Goal: Find specific page/section: Find specific page/section

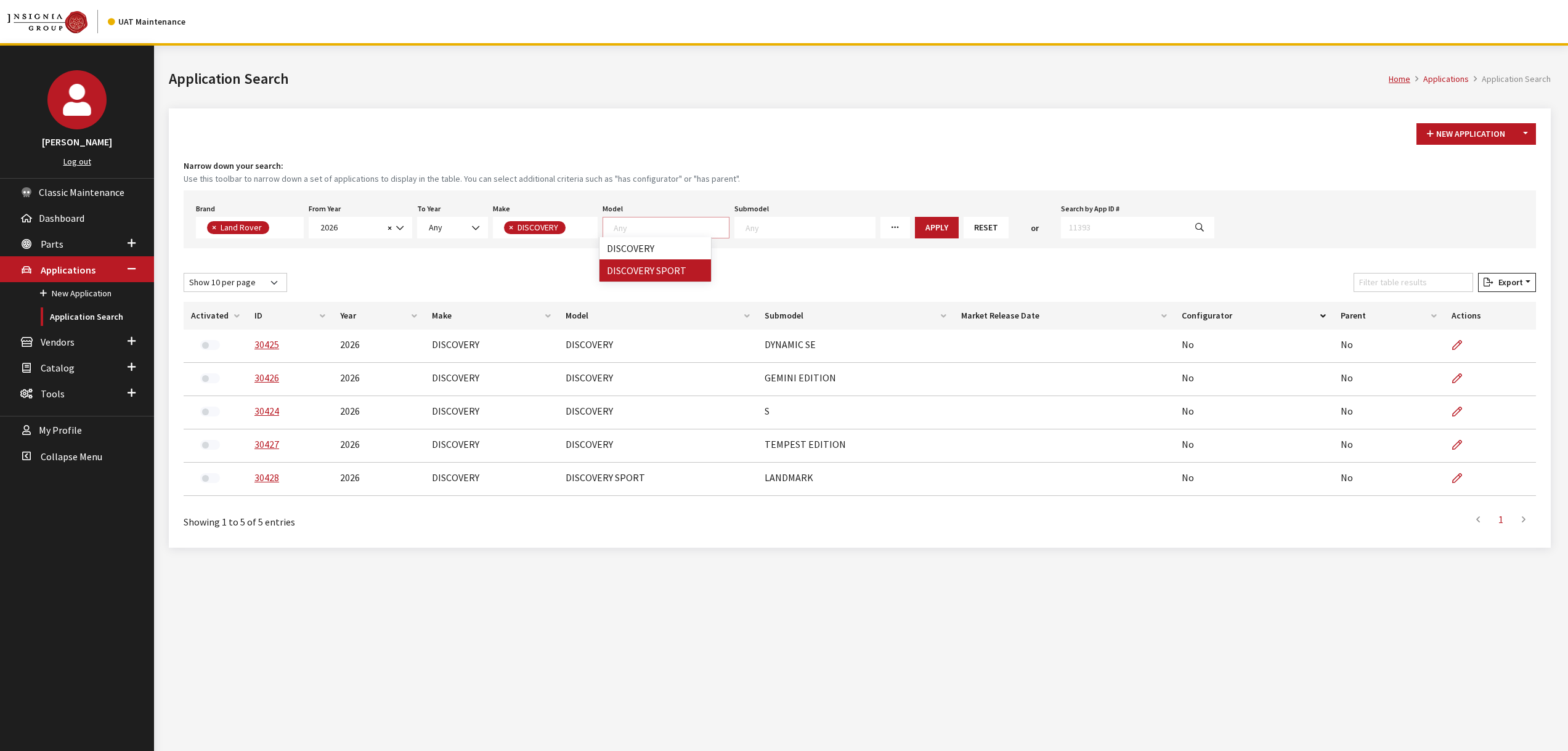
select select "550"
select select "2026"
select select "65"
select select "1347"
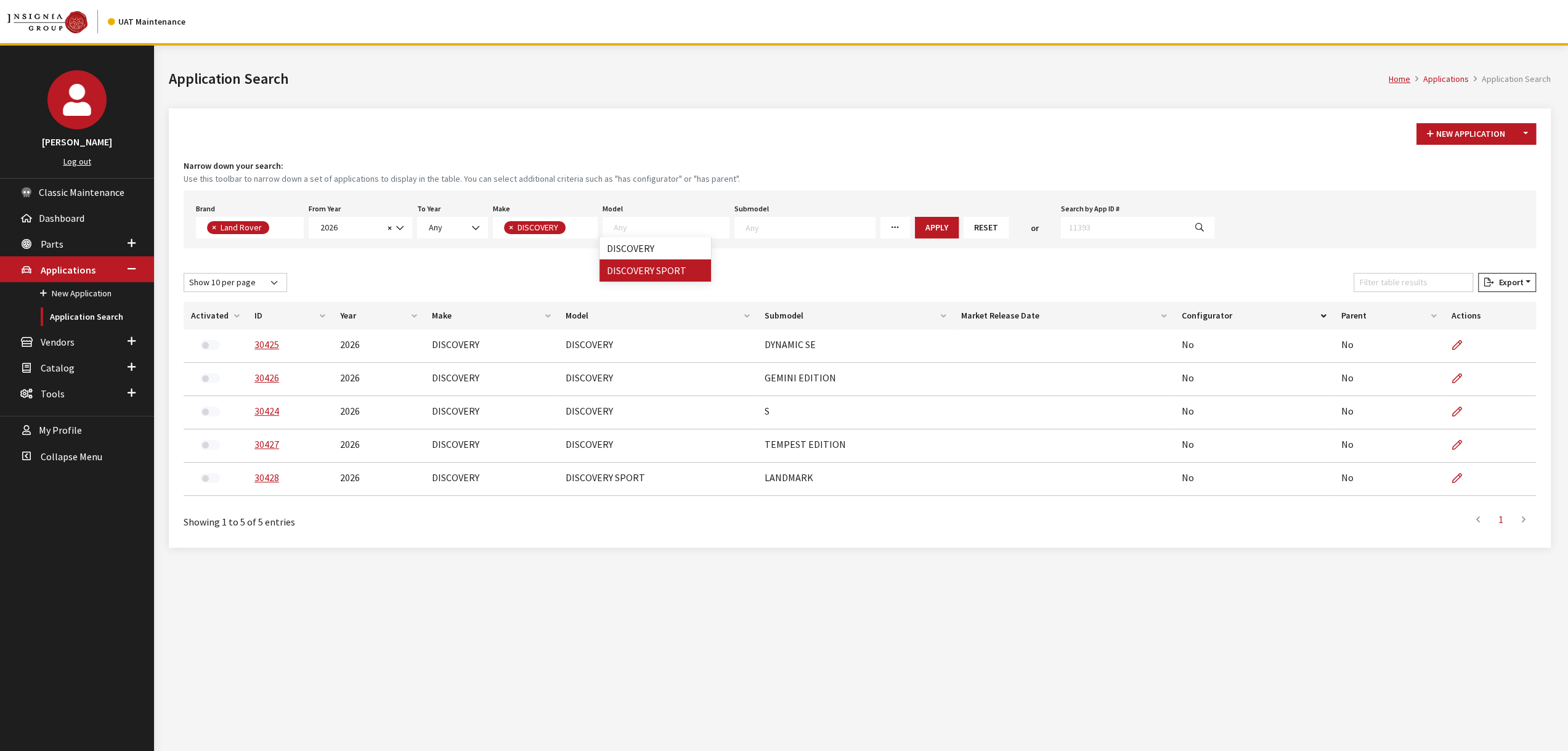
select select
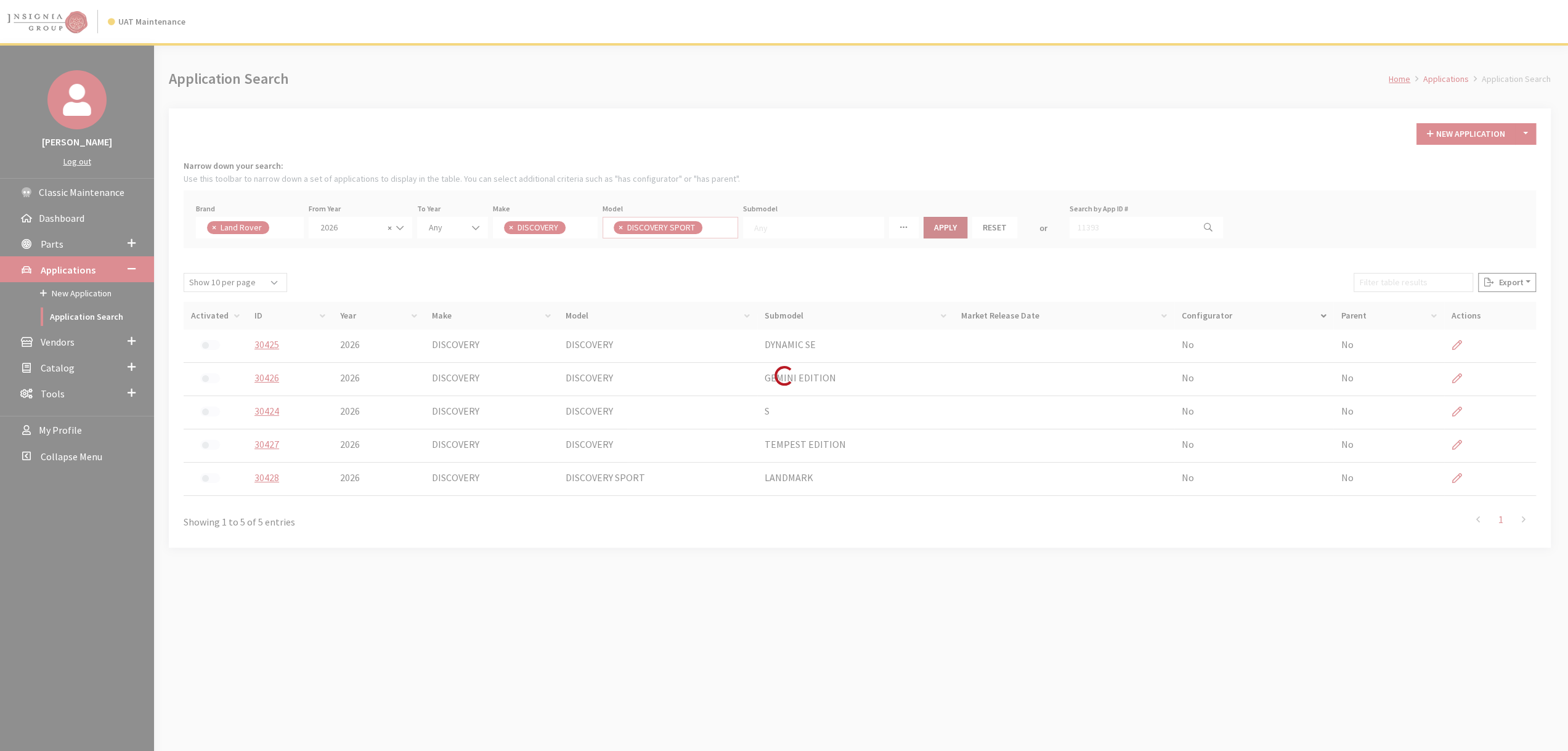
scroll to position [0, 0]
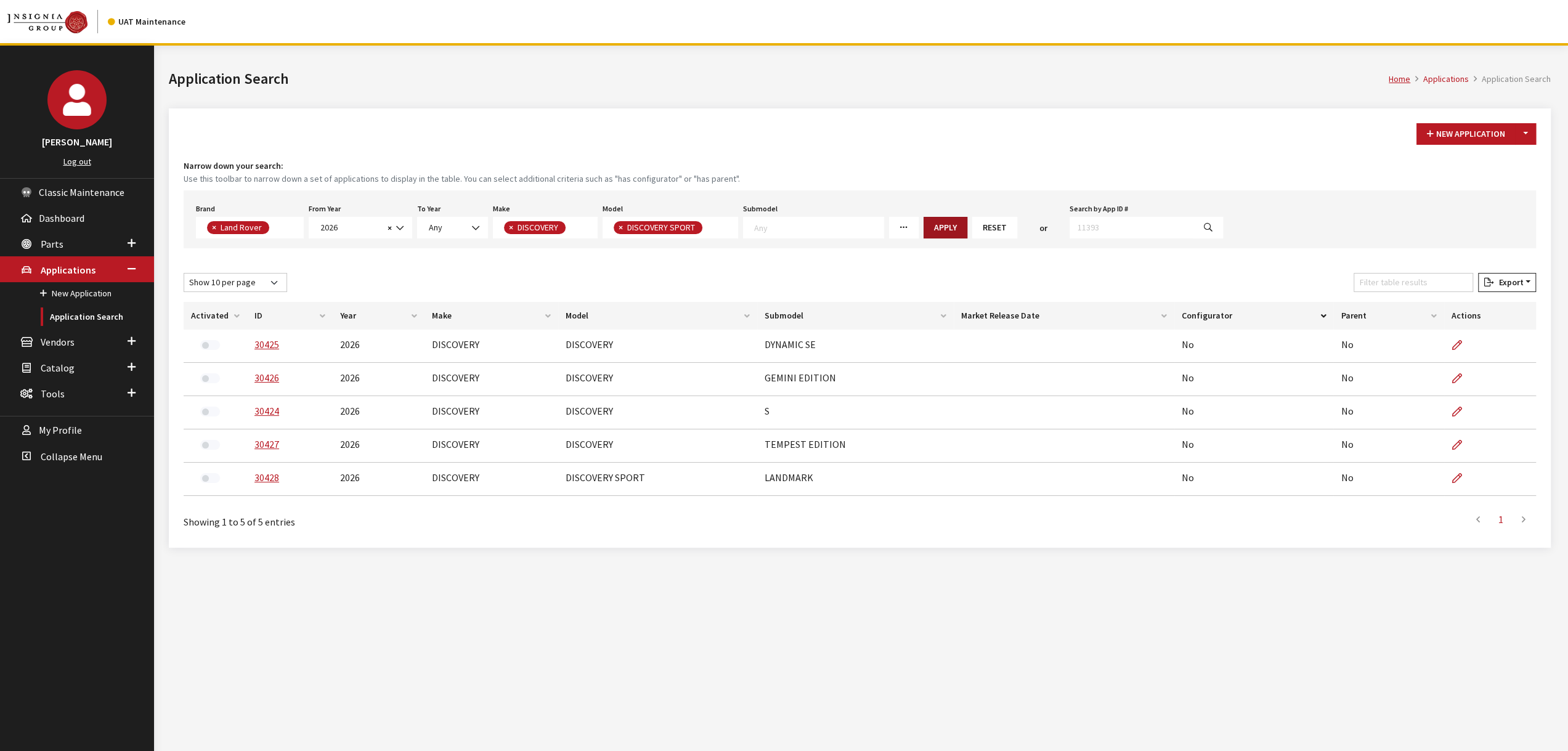
click at [924, 224] on button "Apply" at bounding box center [945, 228] width 44 height 22
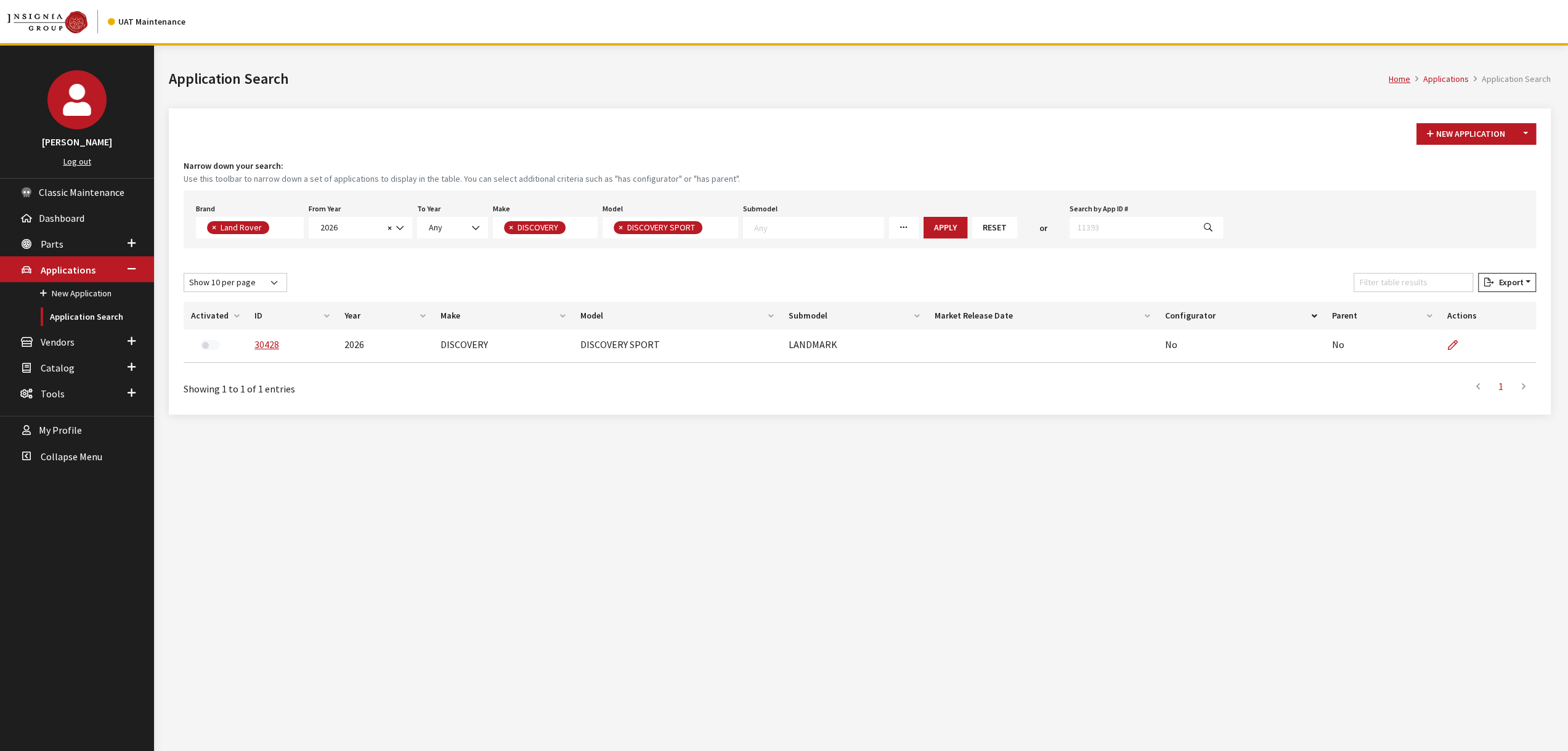
click at [713, 229] on span "× DISCOVERY SPORT" at bounding box center [670, 228] width 135 height 22
select select "1346"
select select
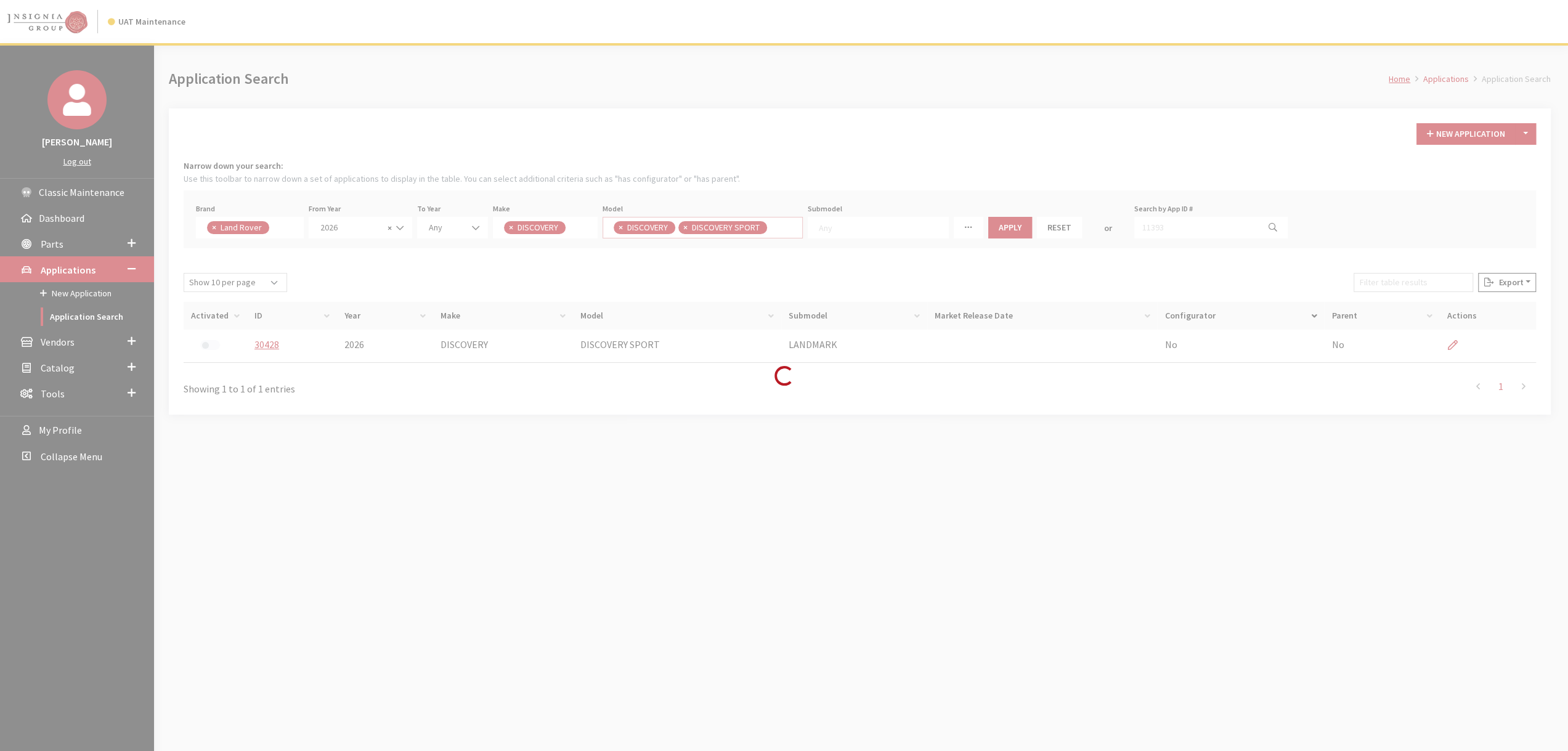
scroll to position [0, 0]
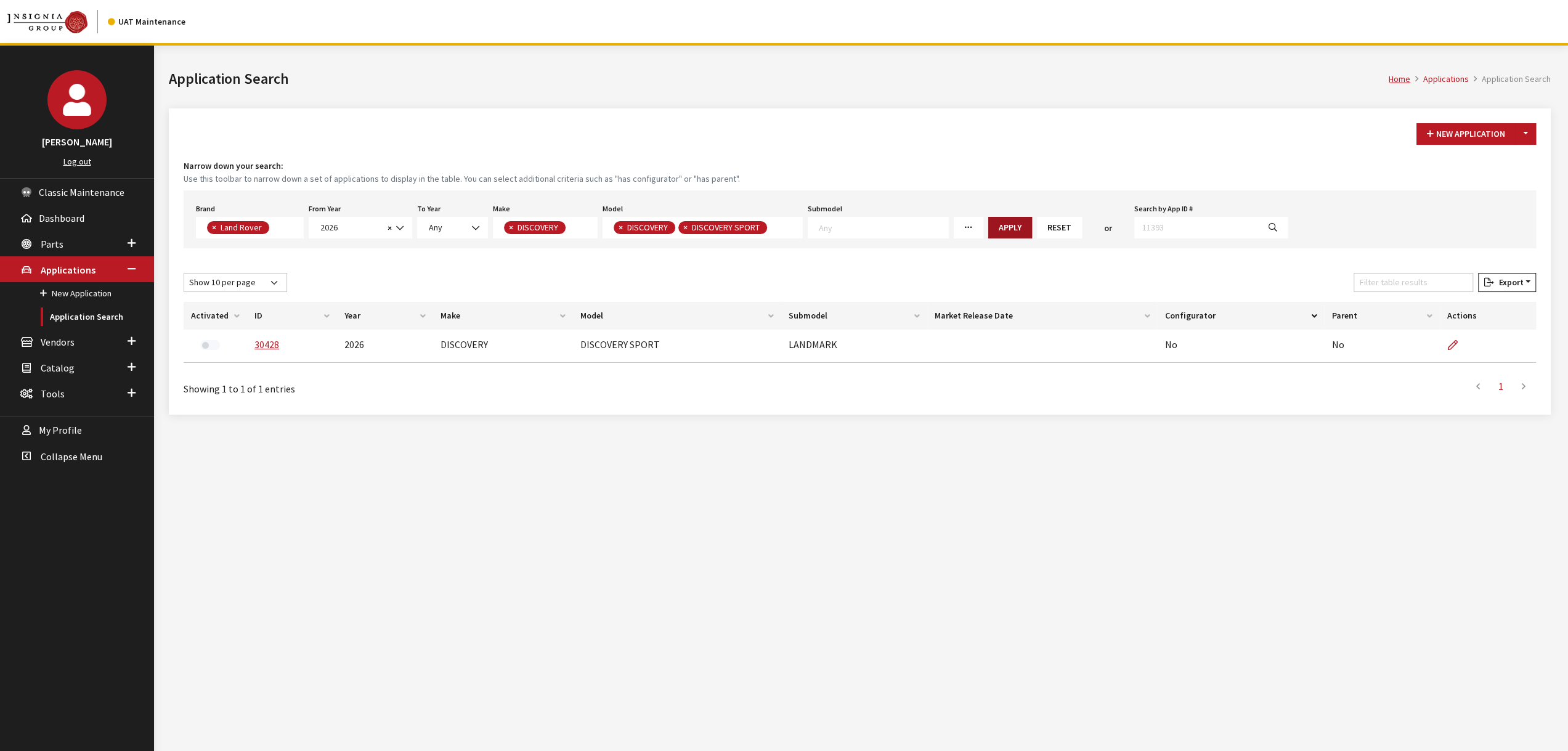
click at [988, 225] on button "Apply" at bounding box center [1009, 228] width 44 height 22
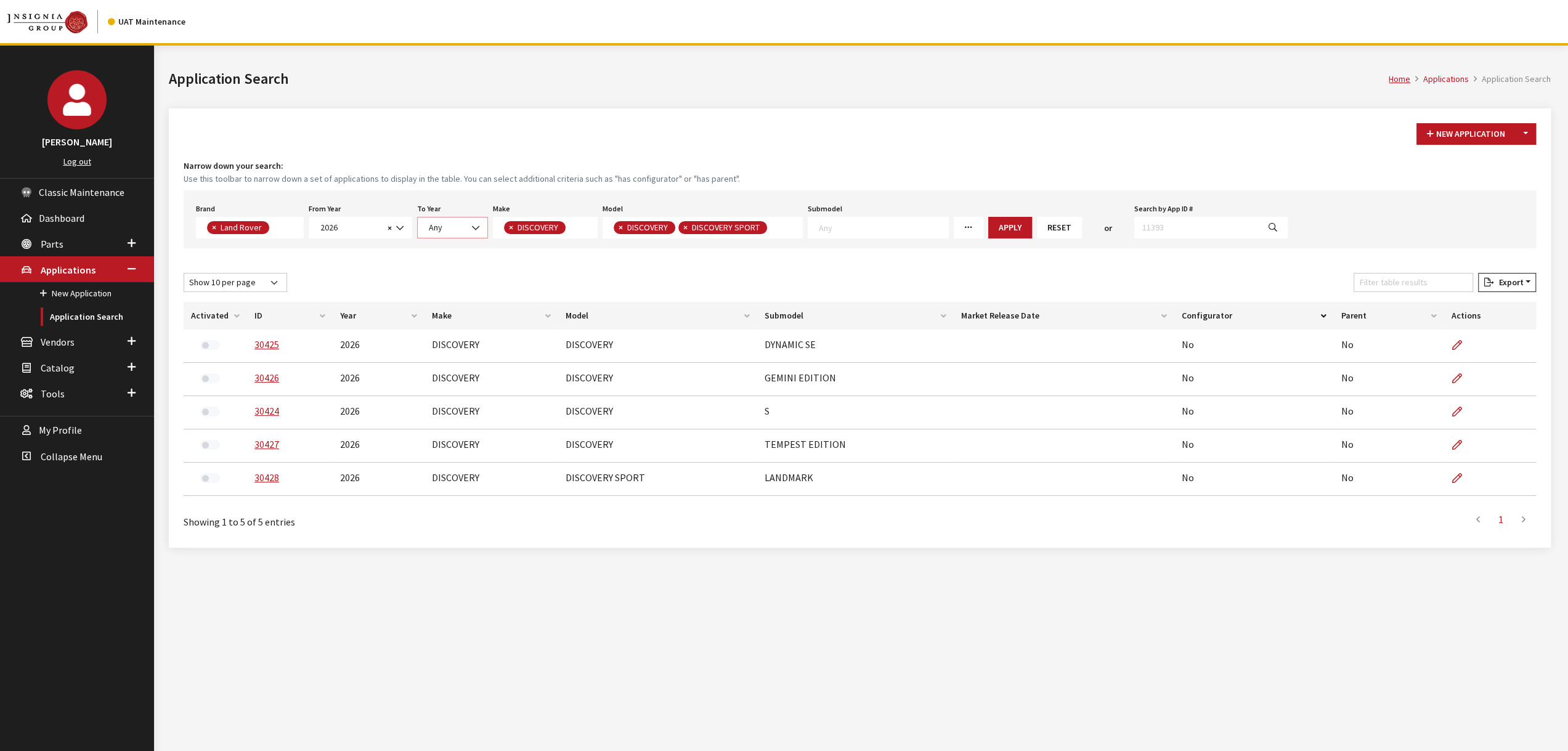
click at [459, 223] on span "Any" at bounding box center [452, 228] width 55 height 13
click at [402, 224] on span at bounding box center [401, 228] width 21 height 21
click at [620, 228] on button "×" at bounding box center [620, 228] width 12 height 13
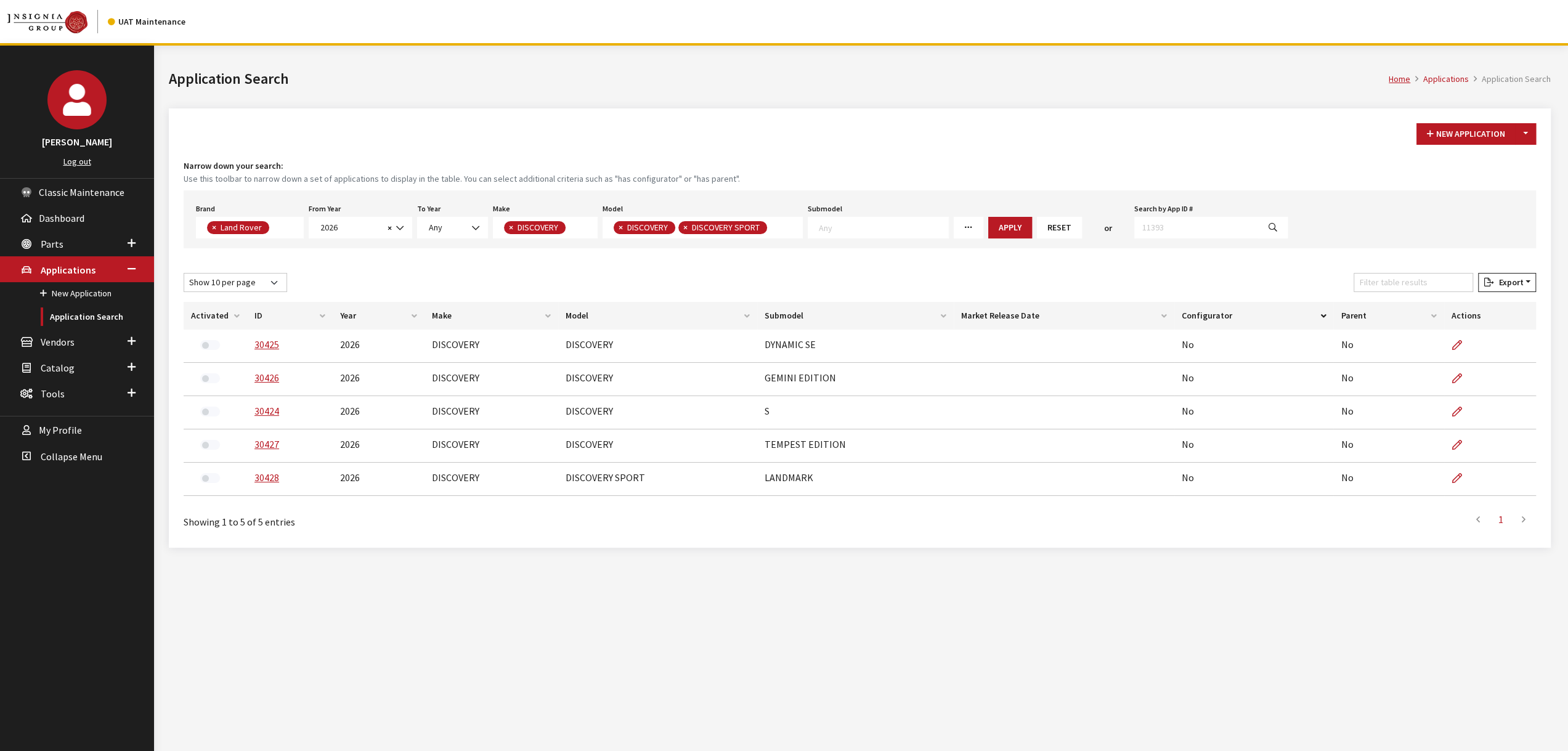
select select "1347"
select select
click at [614, 226] on button "×" at bounding box center [620, 228] width 12 height 13
select select
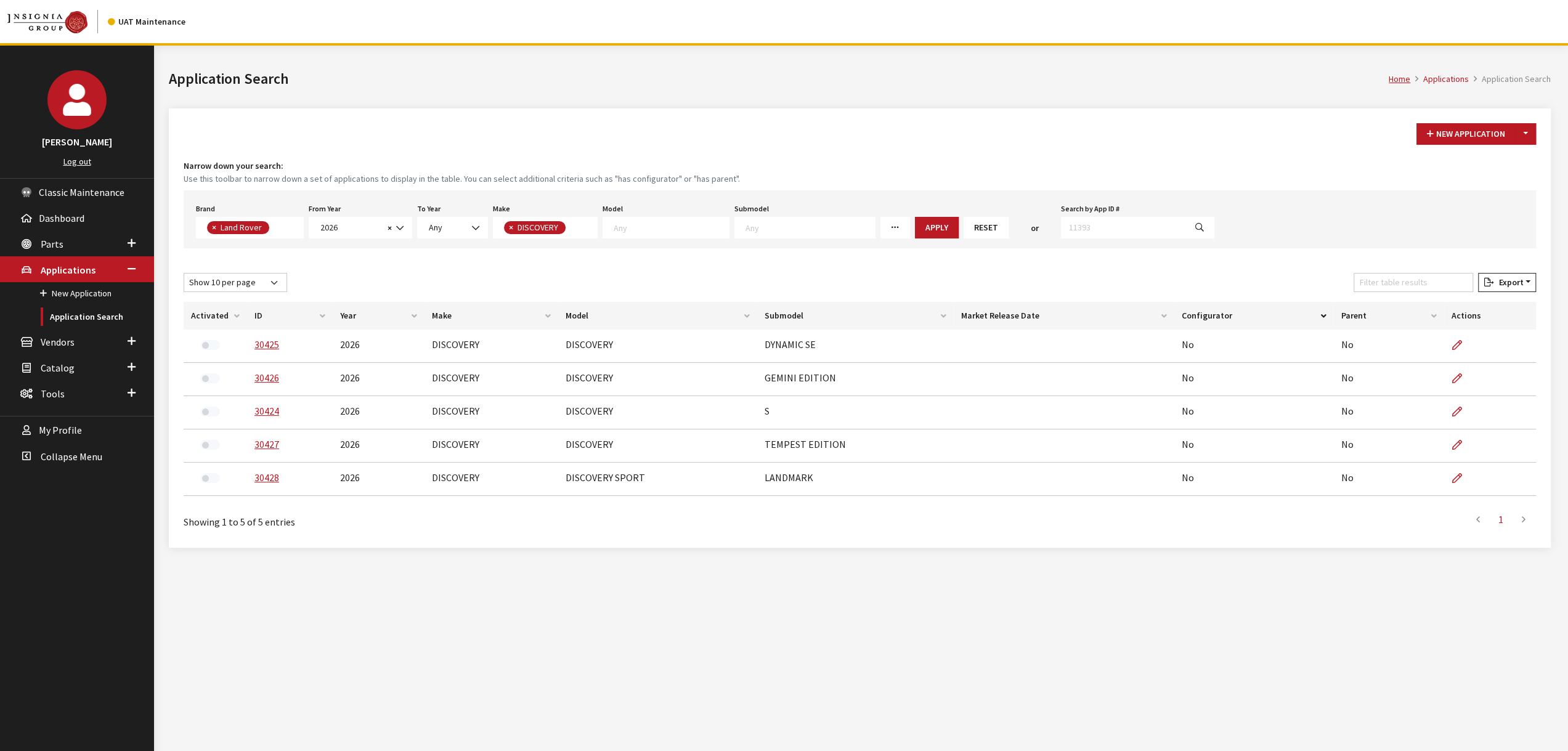
click at [631, 224] on textarea "Search" at bounding box center [671, 227] width 115 height 11
click at [509, 228] on span "×" at bounding box center [511, 227] width 4 height 11
select select
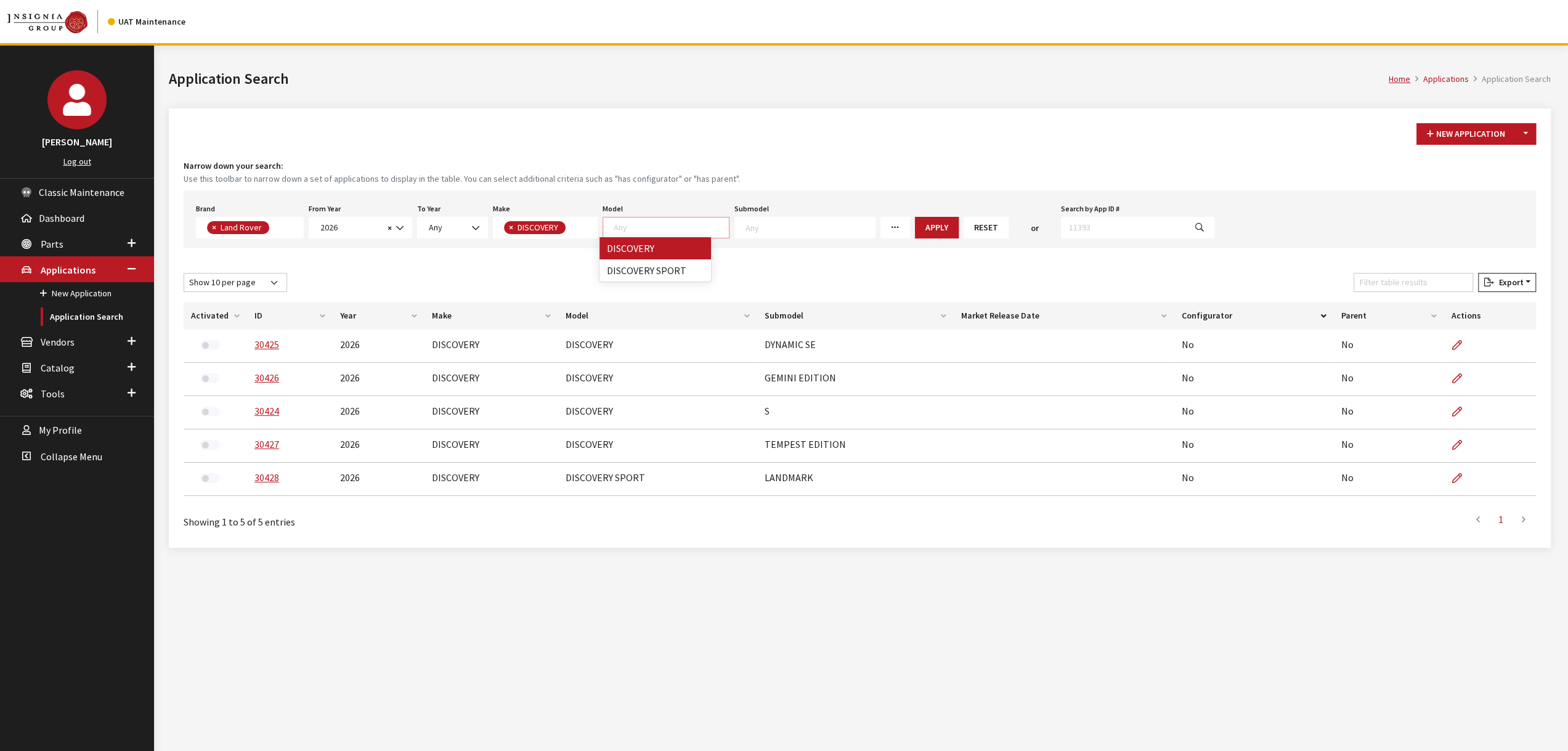
select select
click at [515, 228] on textarea "Search" at bounding box center [560, 227] width 112 height 11
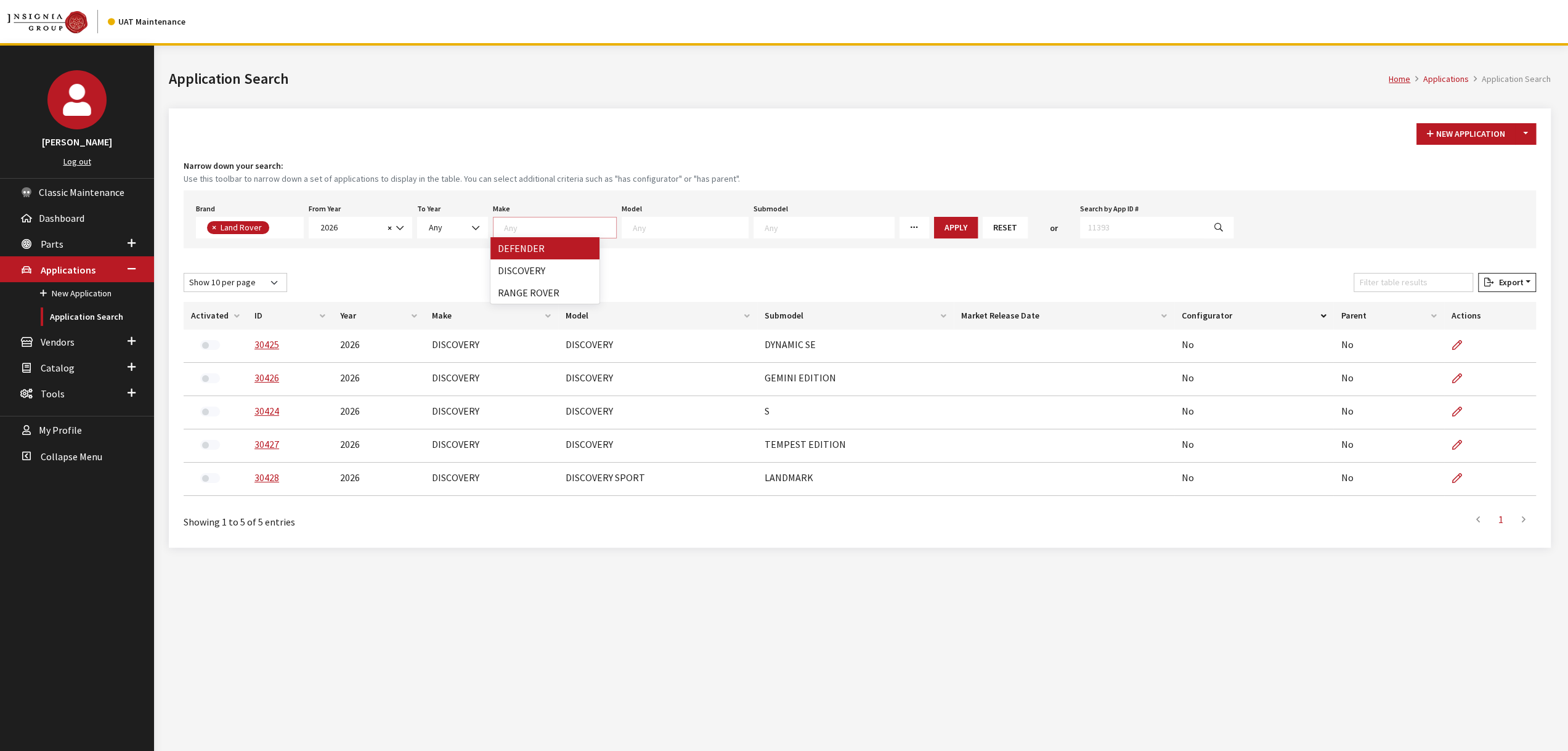
select select "64"
select select
click at [911, 224] on button "Apply" at bounding box center [933, 228] width 44 height 22
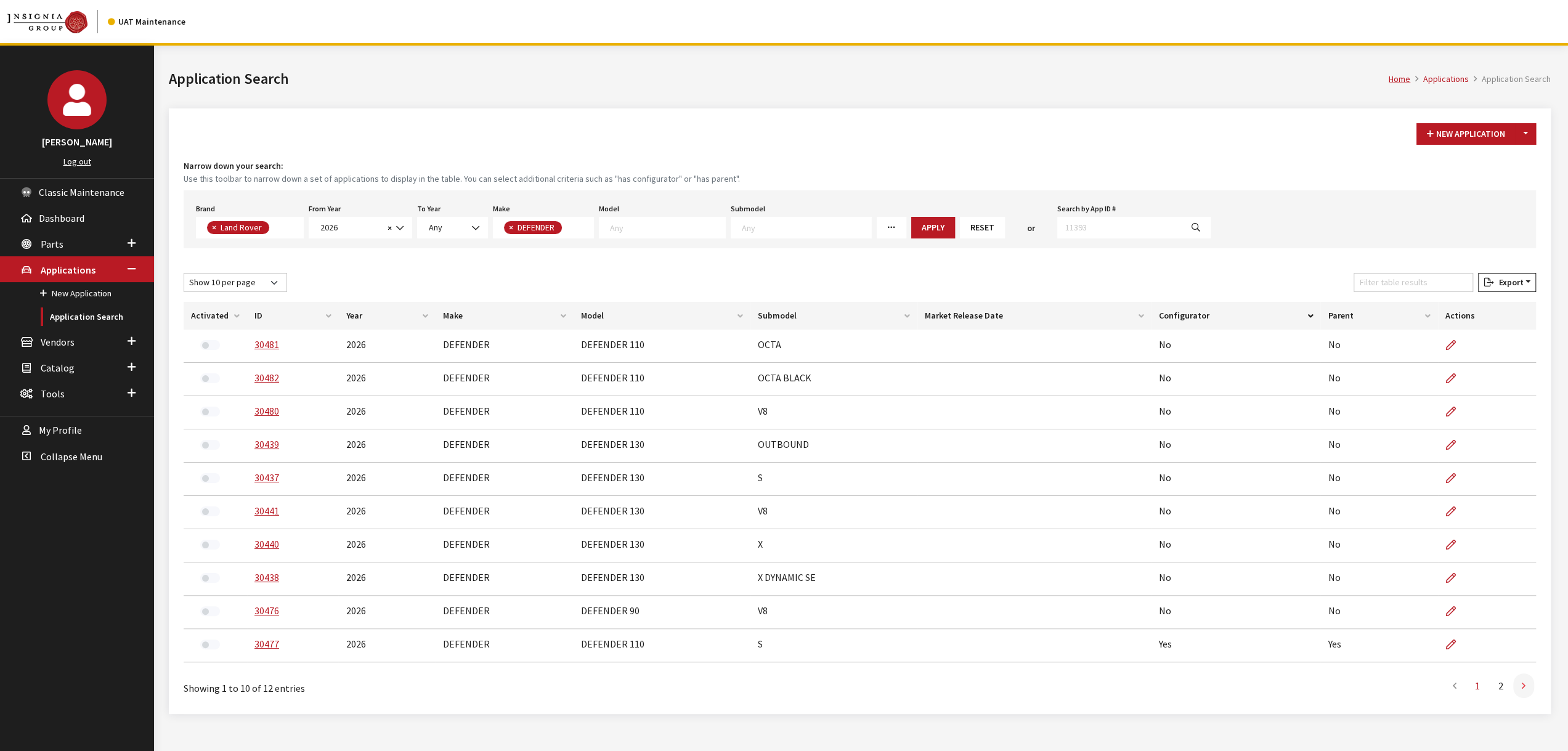
click at [1528, 691] on link at bounding box center [1523, 686] width 21 height 25
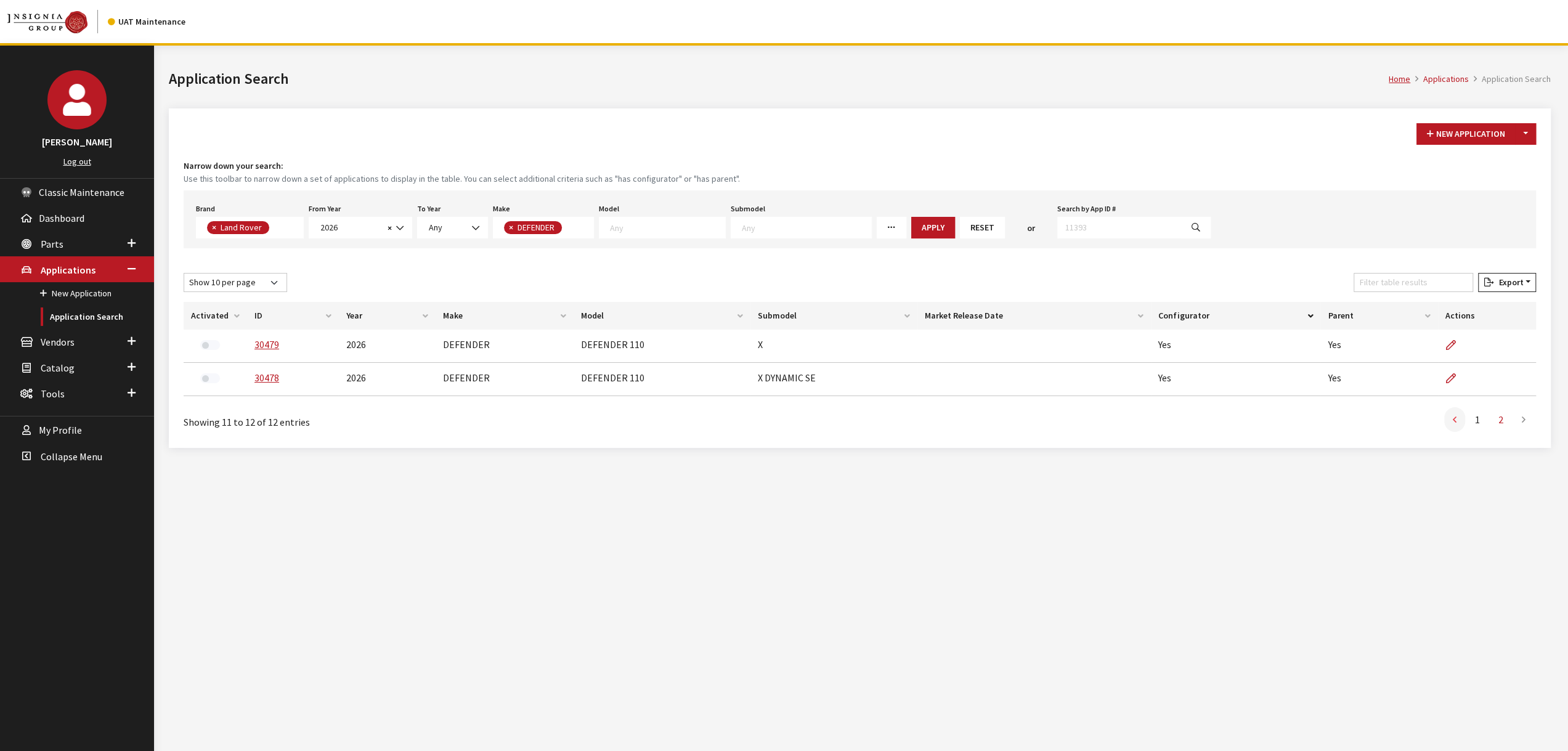
click at [1456, 425] on link at bounding box center [1454, 419] width 21 height 25
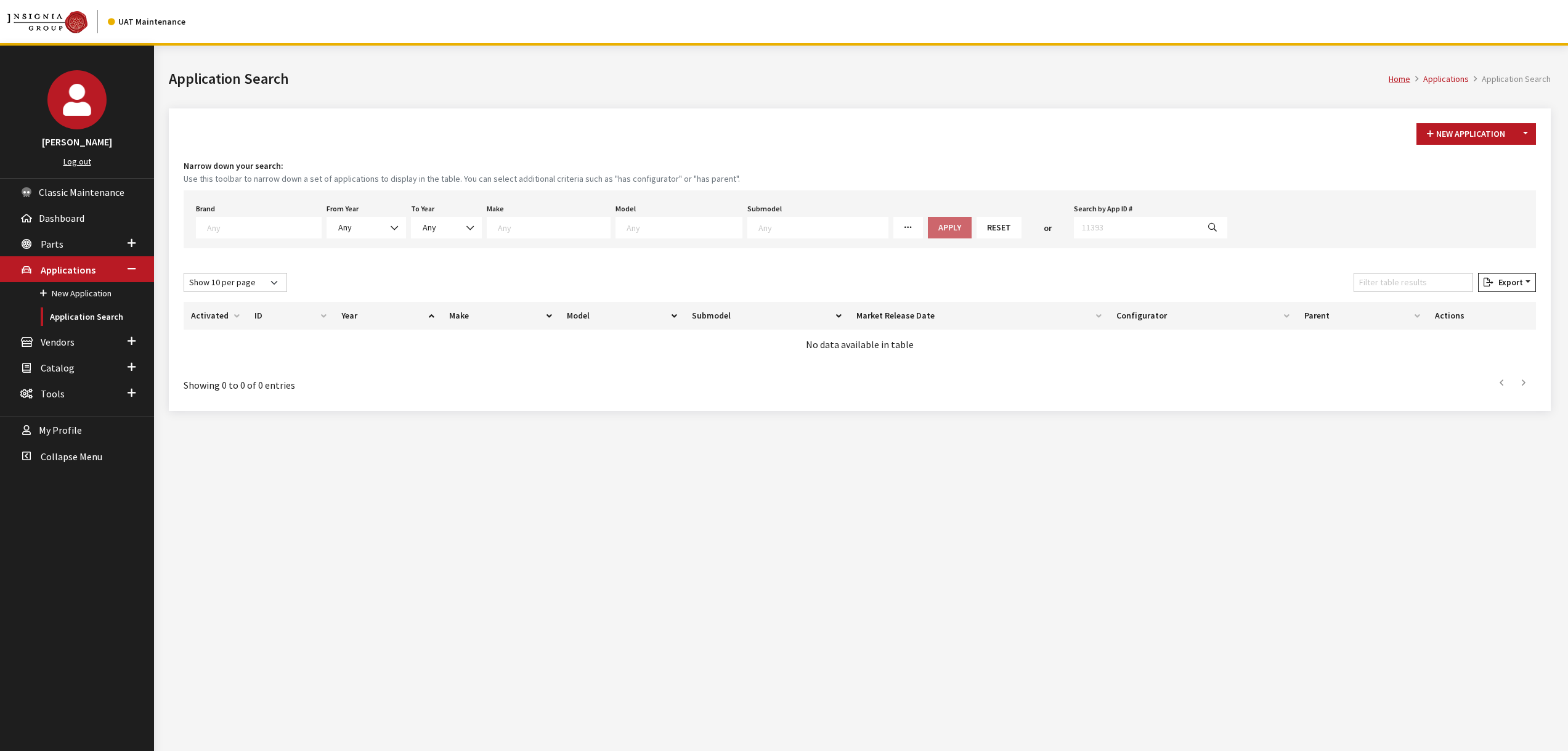
select select "550"
select select "2026"
select select "64"
click at [243, 224] on textarea "Search" at bounding box center [263, 227] width 114 height 11
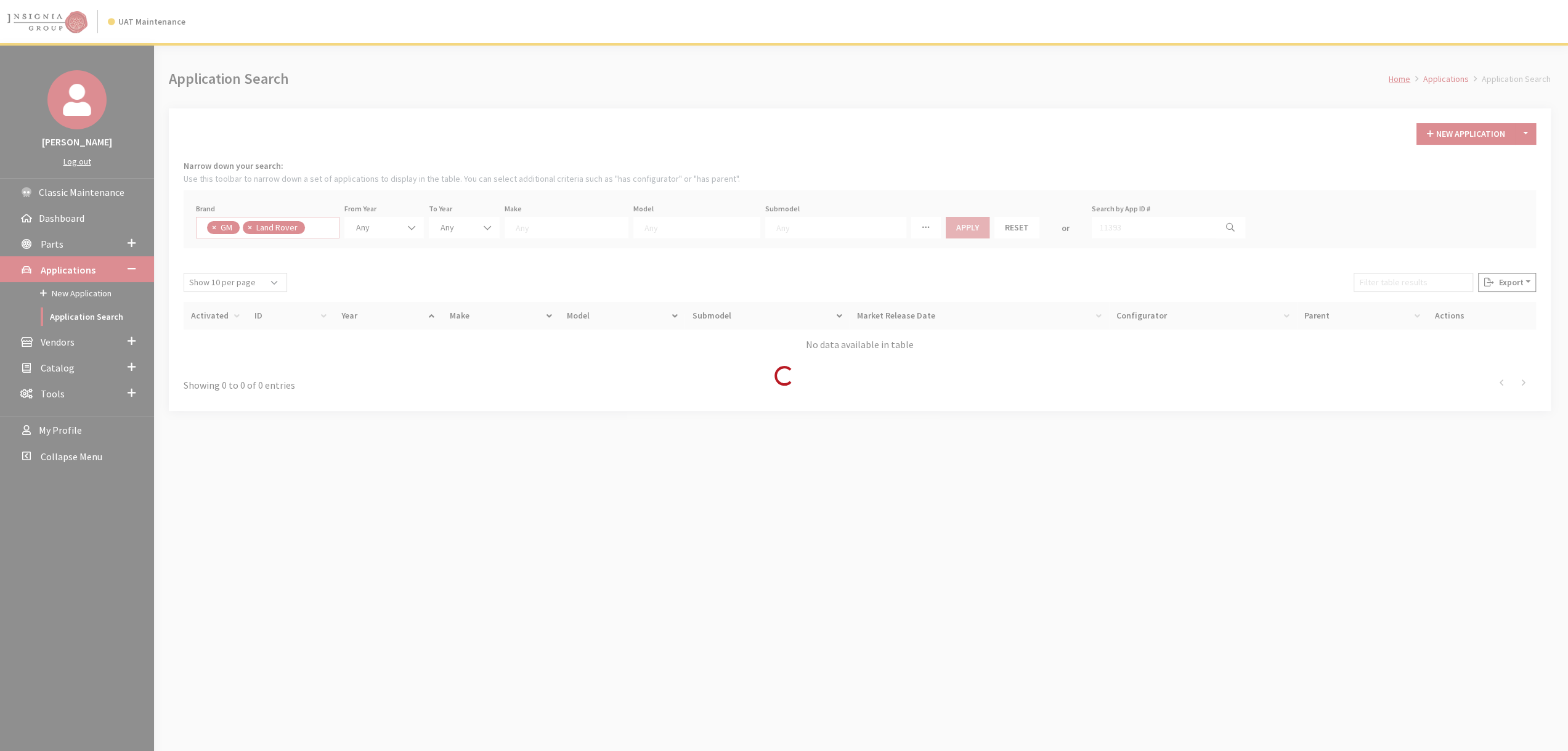
select select "1"
select select
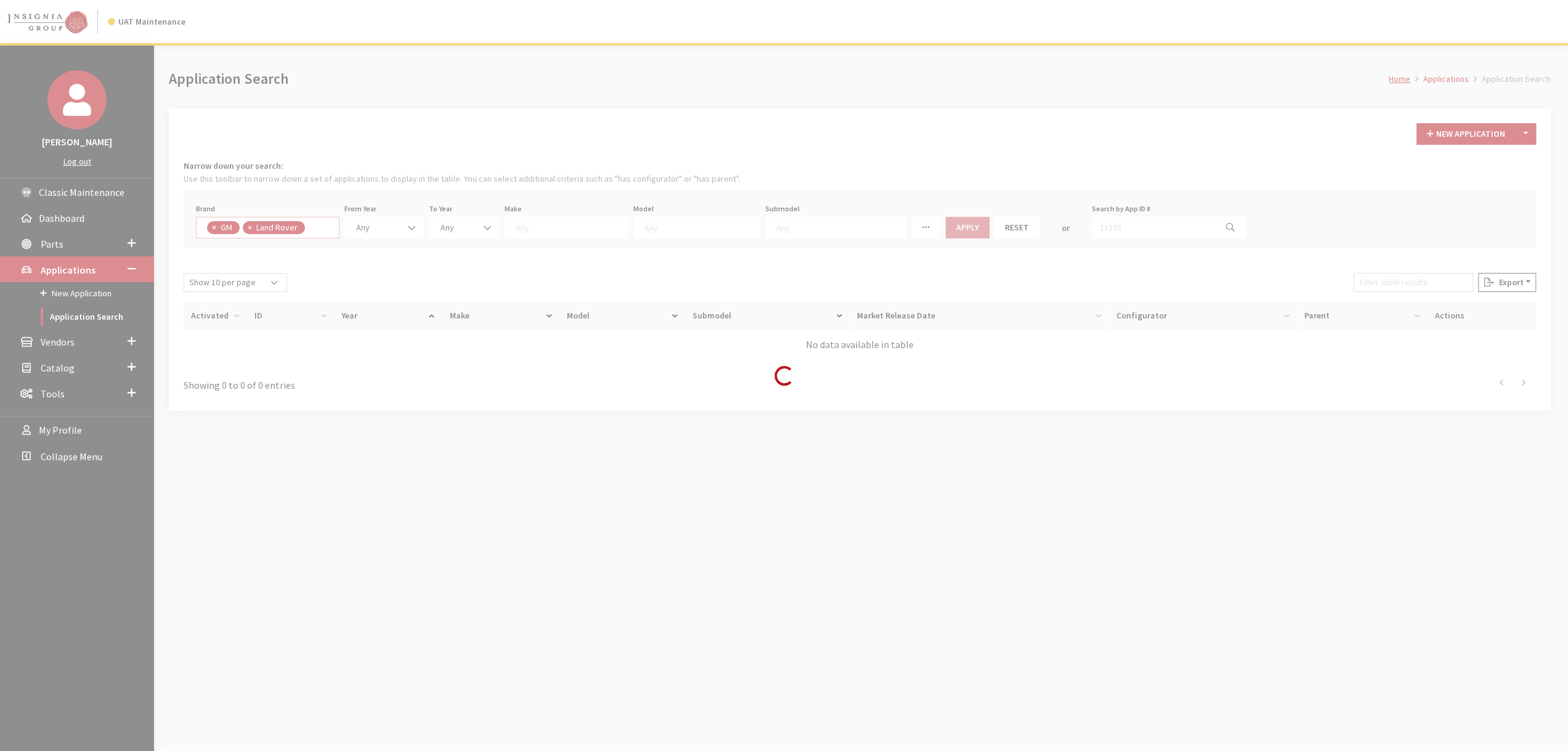
scroll to position [93, 0]
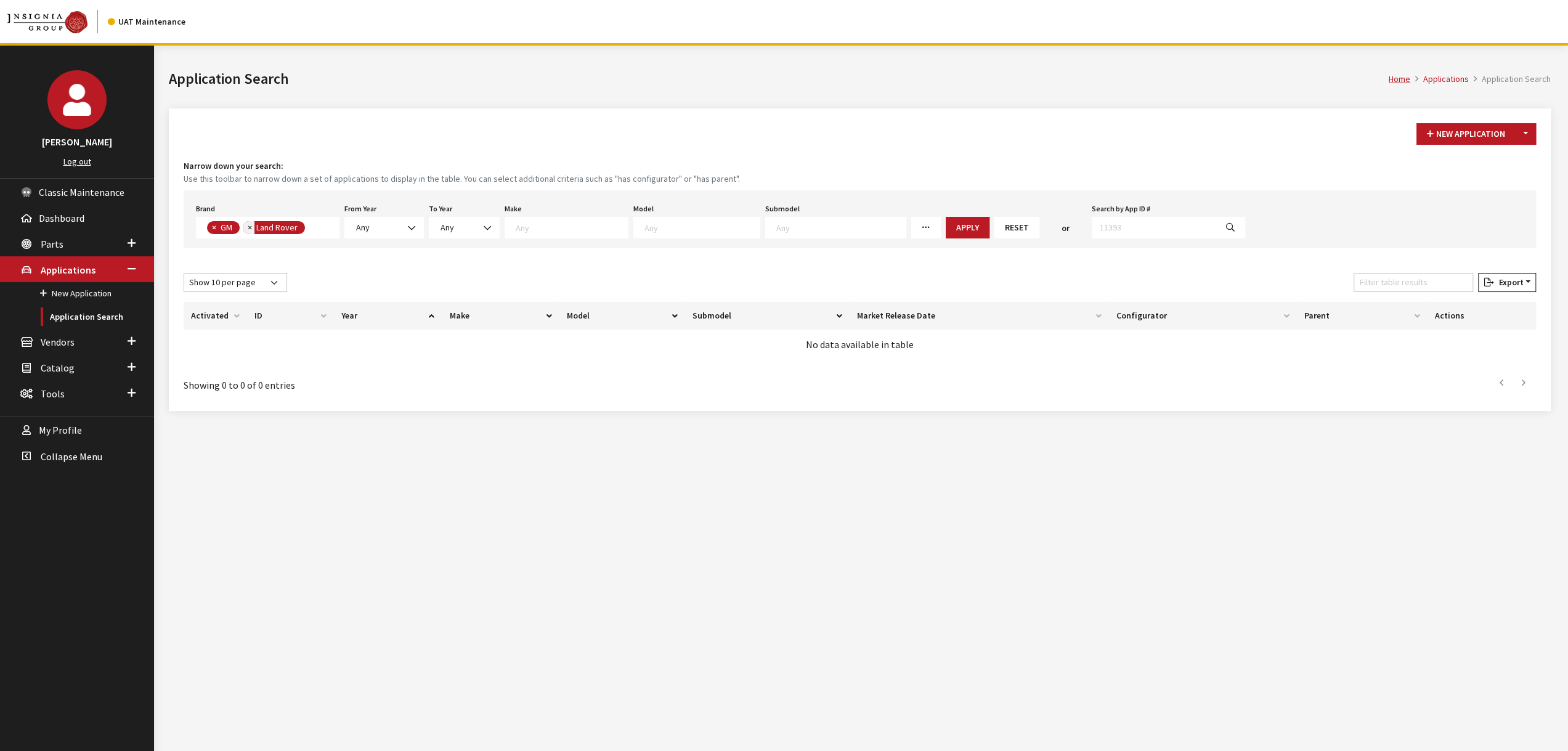
click at [246, 224] on button "×" at bounding box center [249, 228] width 12 height 13
select select
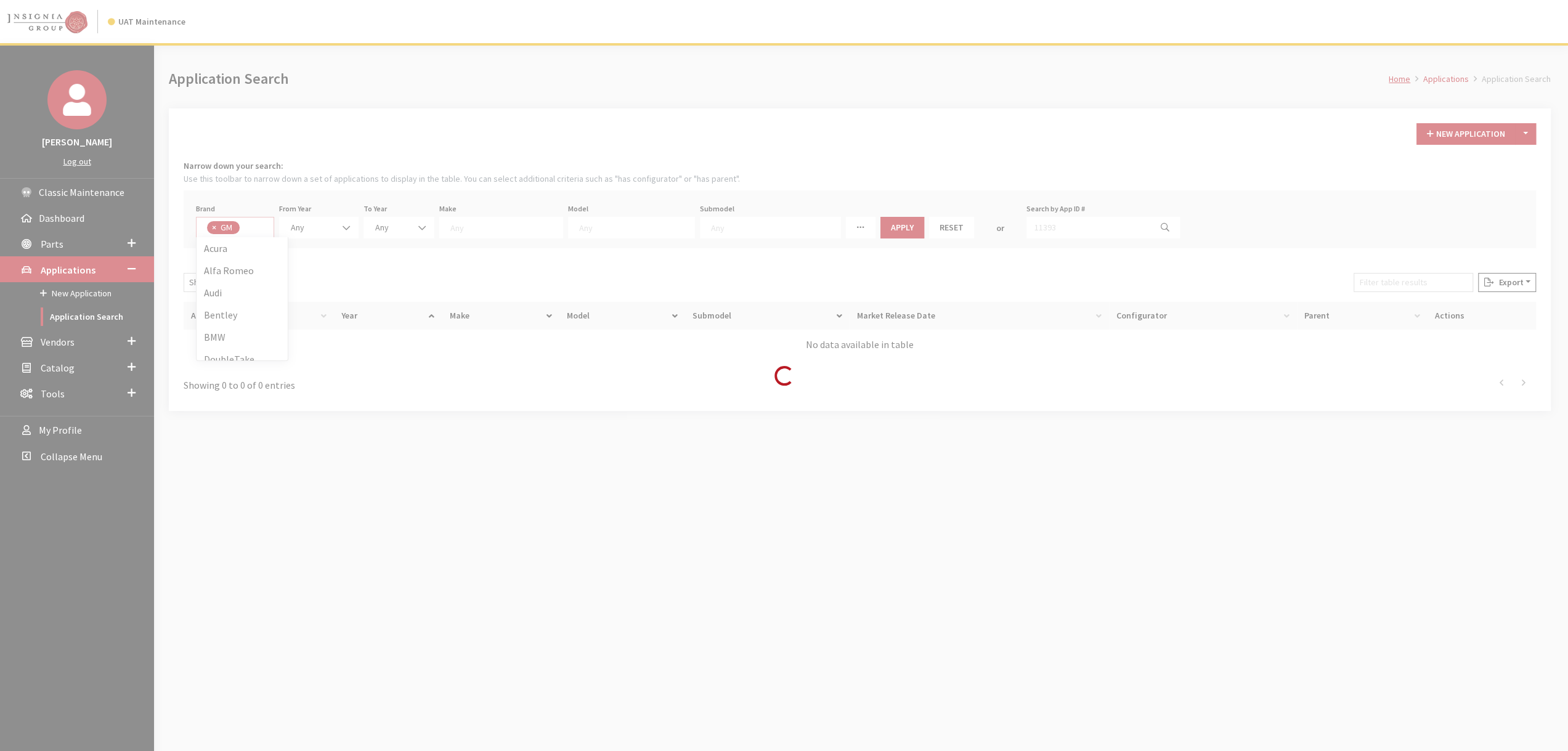
scroll to position [111, 0]
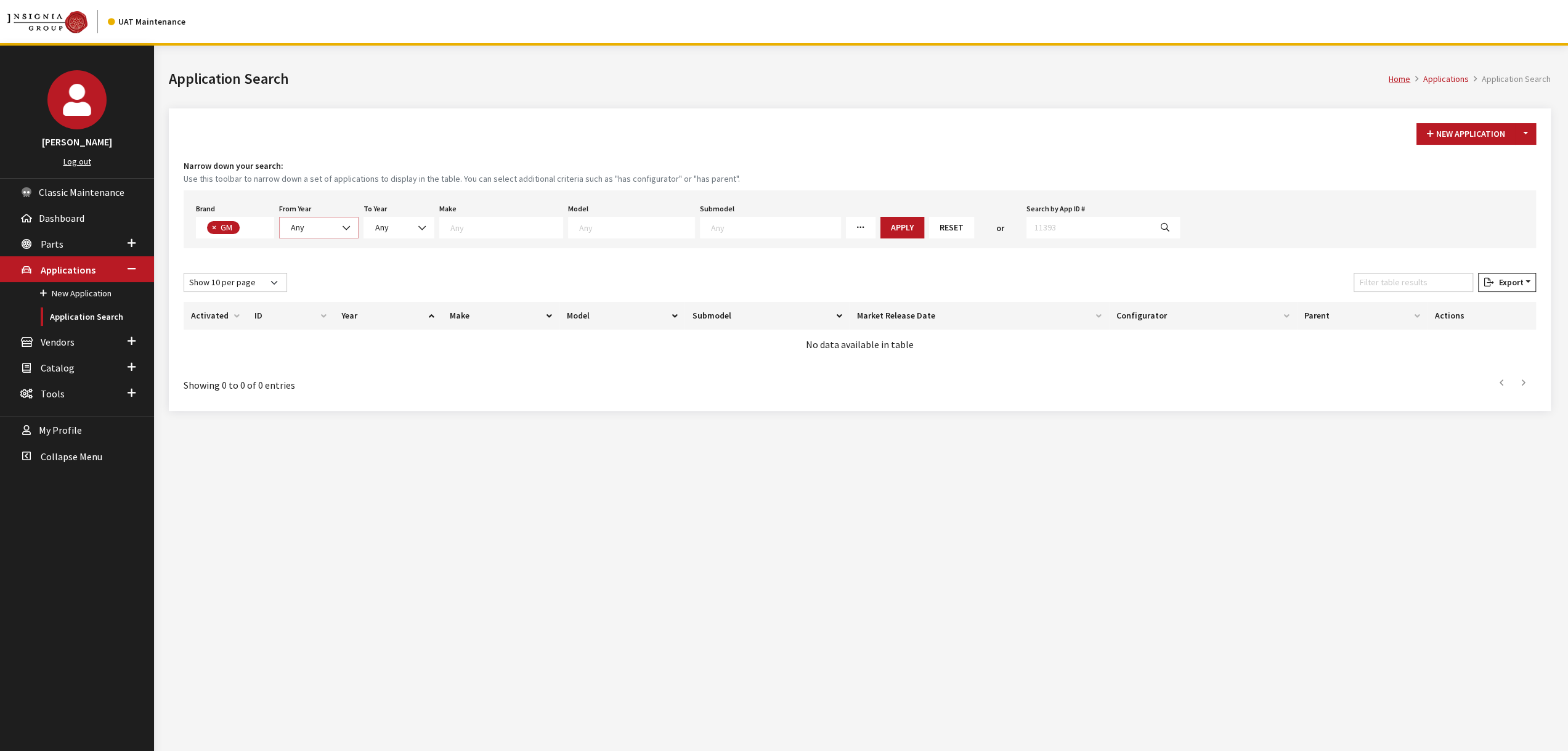
click at [338, 230] on span at bounding box center [347, 228] width 21 height 21
select select "2026"
select select
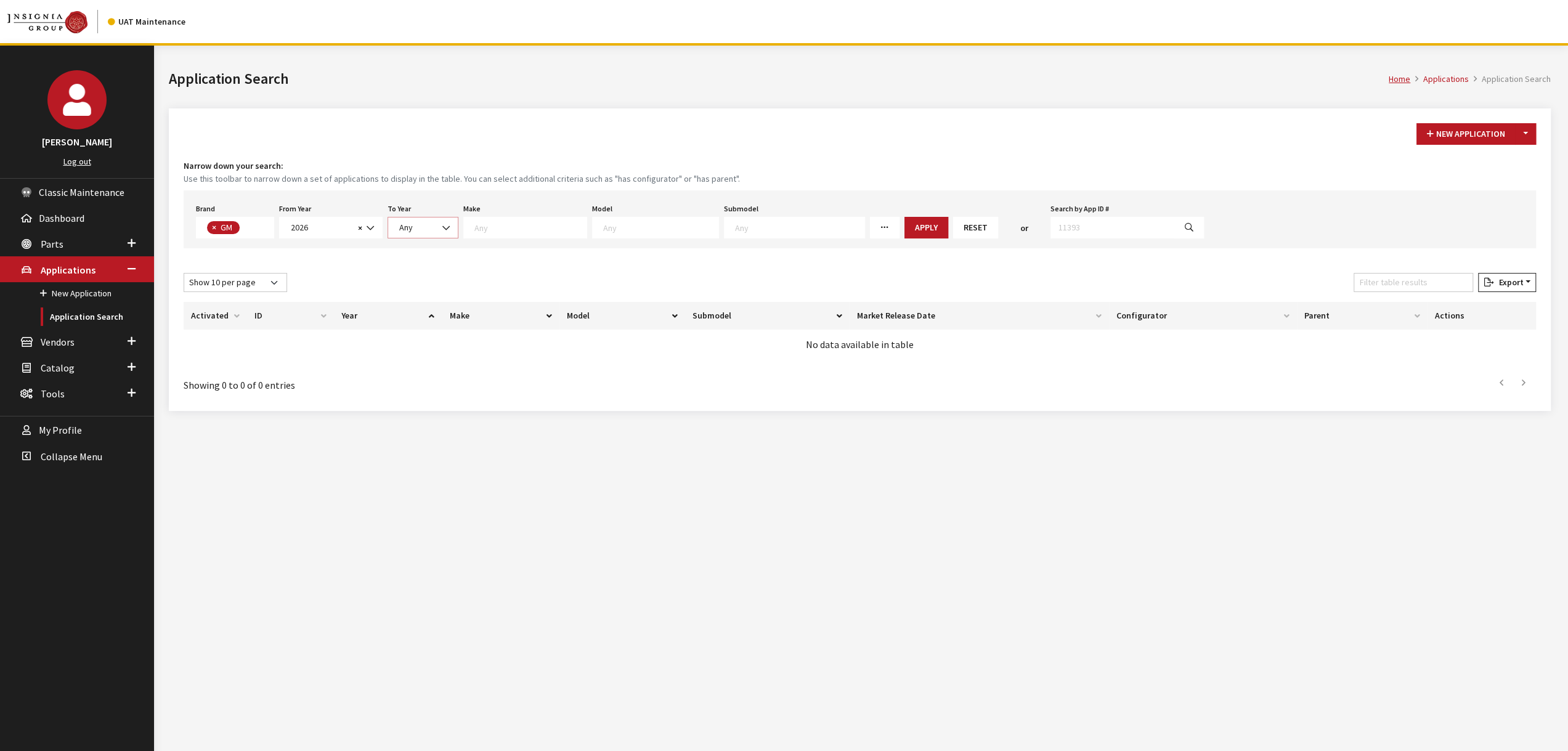
click at [424, 233] on span "Any" at bounding box center [422, 228] width 71 height 22
click at [525, 224] on textarea "Search" at bounding box center [531, 227] width 112 height 11
select select "3"
select select
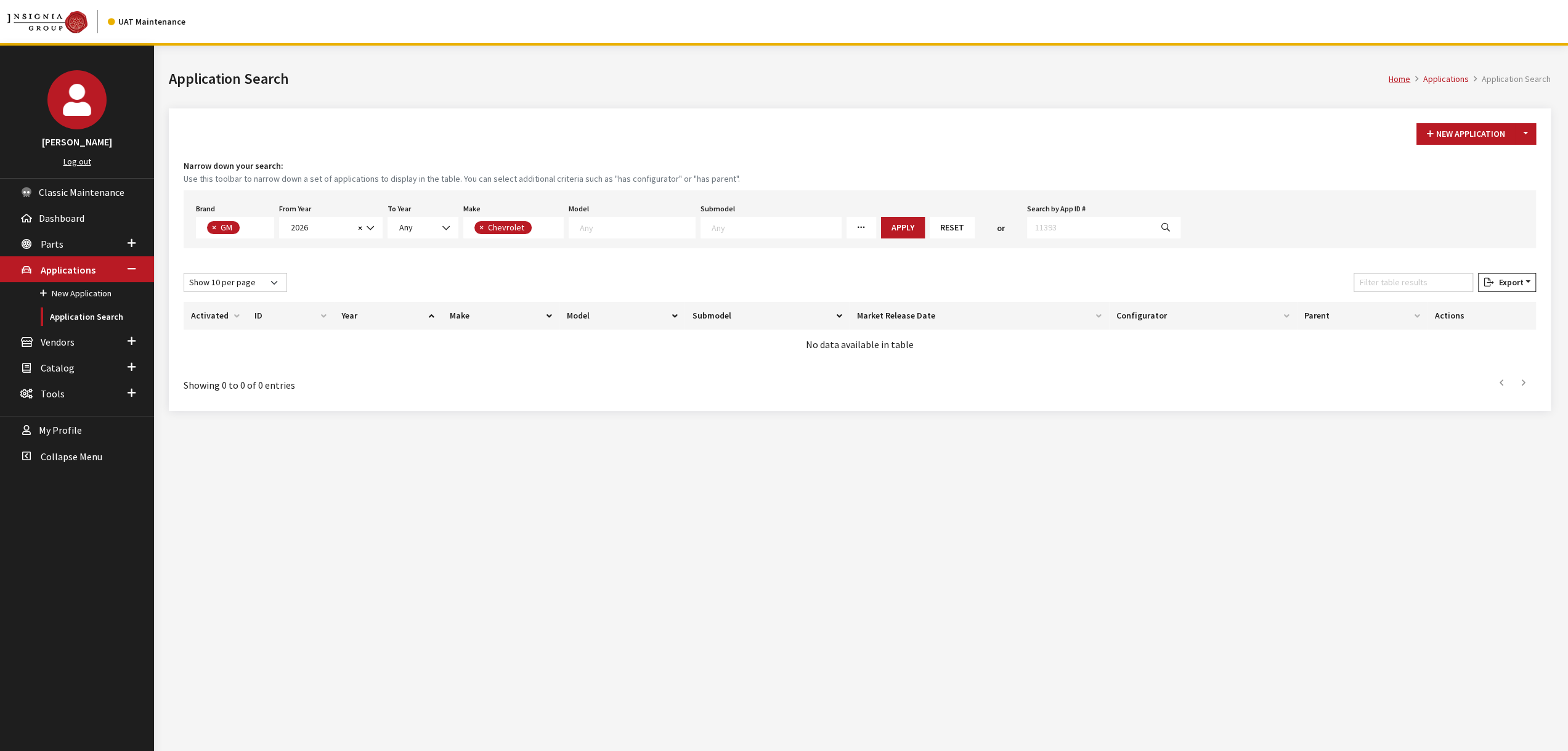
scroll to position [11, 0]
click at [609, 224] on textarea "Search" at bounding box center [637, 227] width 115 height 11
select select "561"
select select
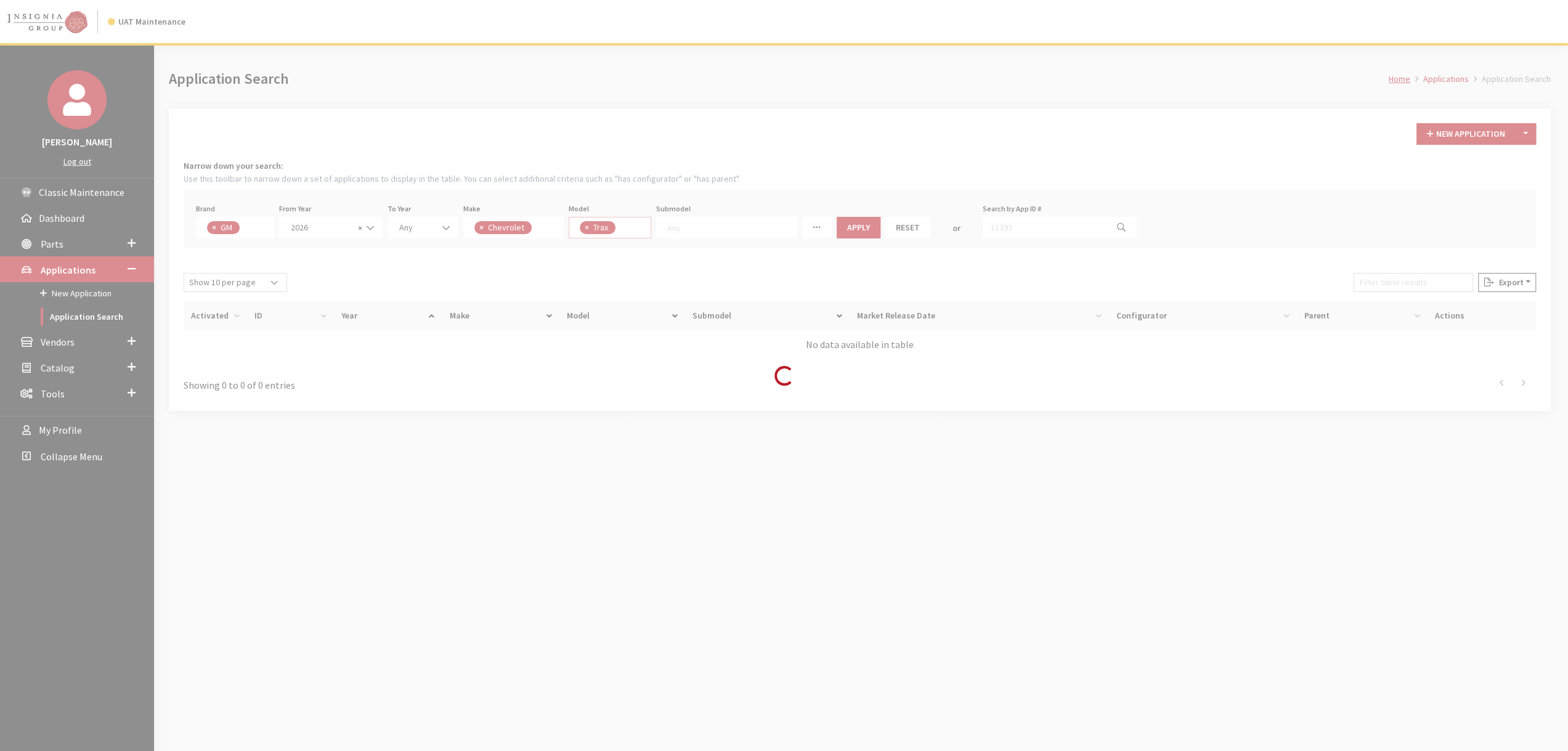
scroll to position [35, 0]
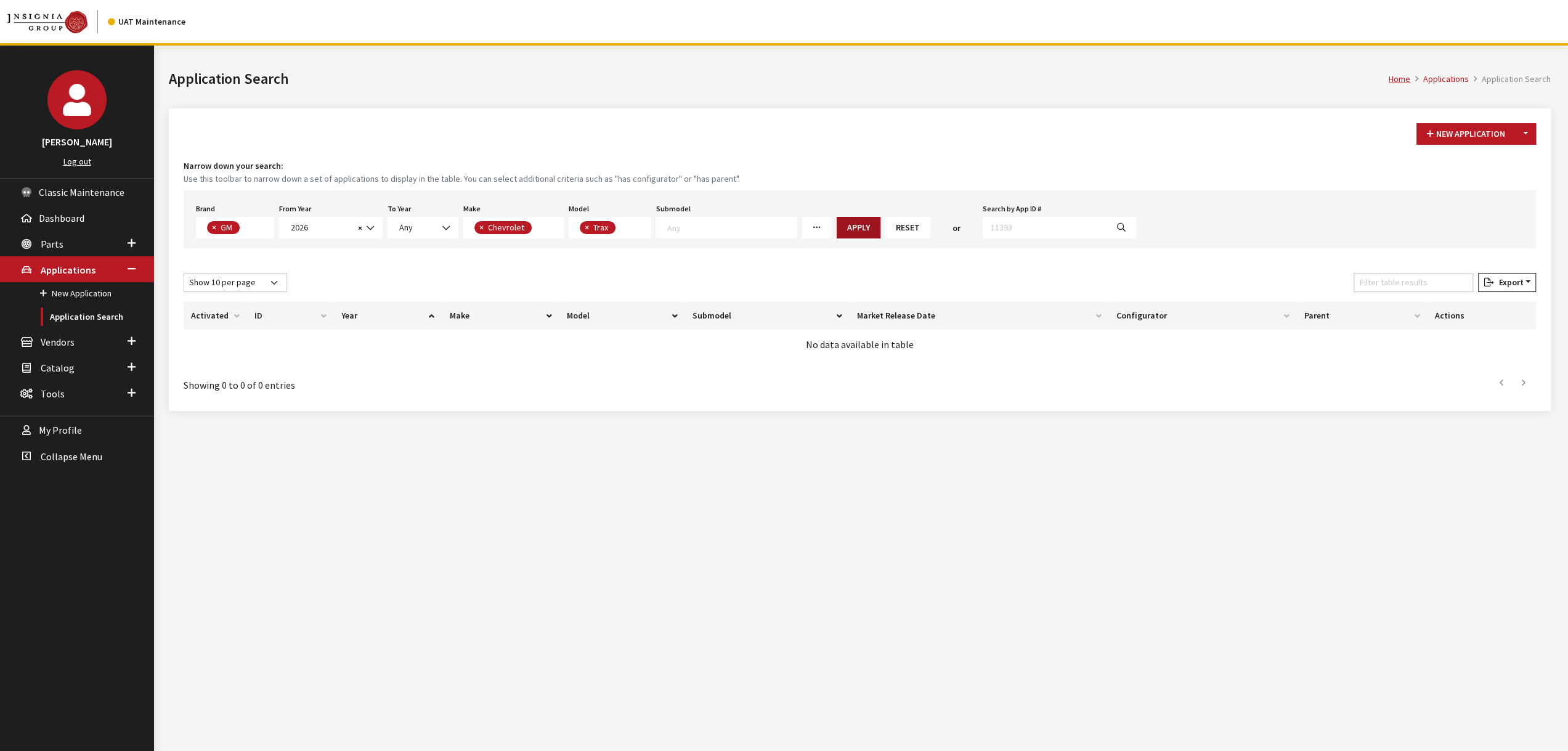
click at [847, 226] on button "Apply" at bounding box center [858, 228] width 44 height 22
